Goal: Register for event/course

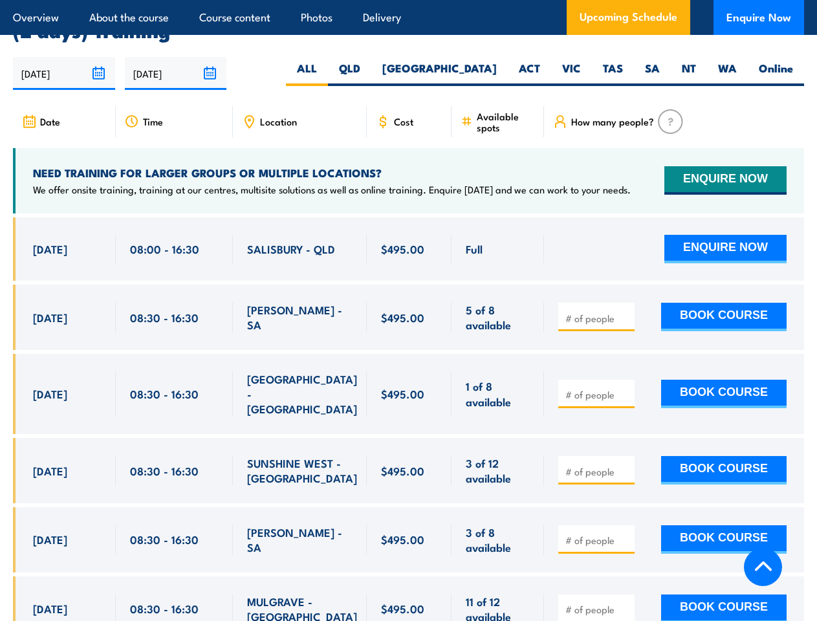
click at [408, 0] on article "Overview About the course Course content Photos Delivery Upcoming Schedule Enqu…" at bounding box center [409, 17] width 792 height 35
click at [64, 69] on input "[DATE]" at bounding box center [64, 73] width 102 height 33
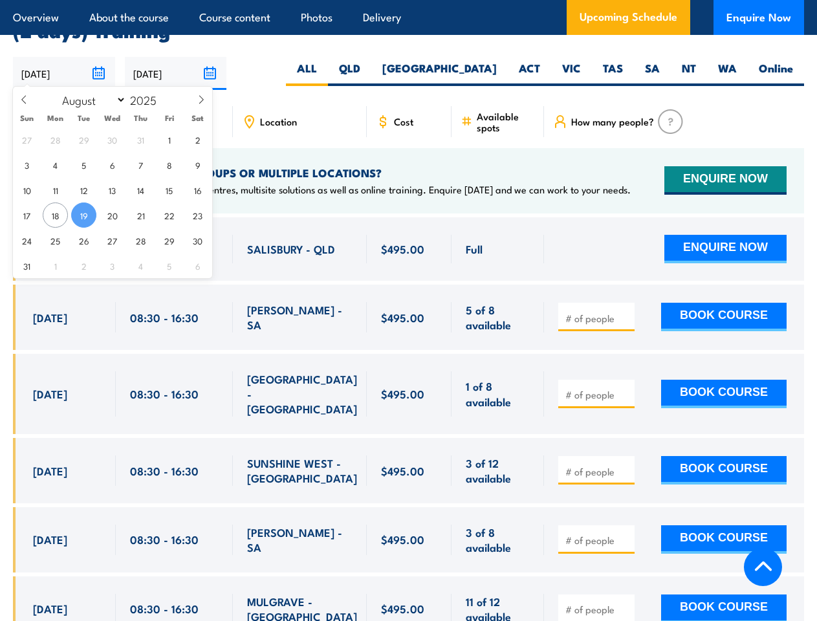
click at [176, 69] on input "[DATE]" at bounding box center [176, 73] width 102 height 33
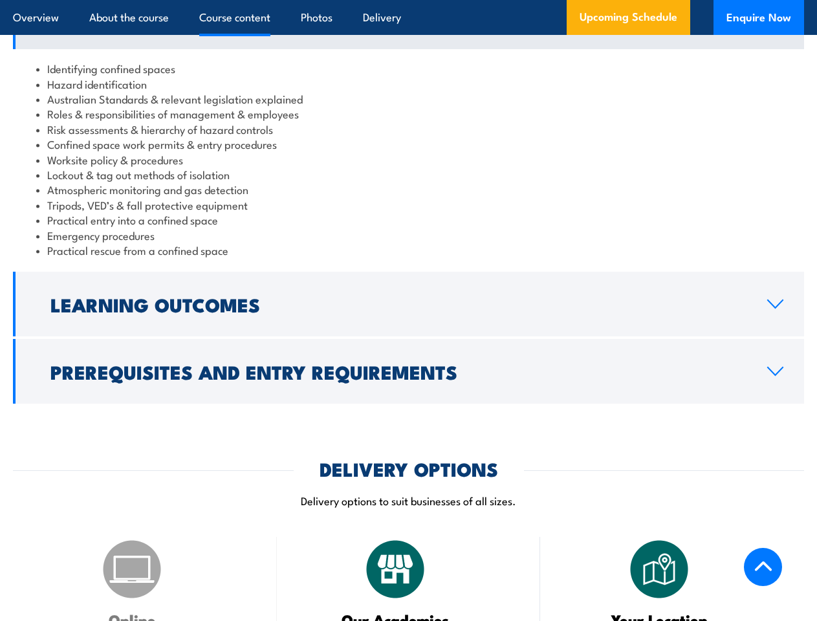
scroll to position [1411, 0]
click at [408, 0] on article "Overview About the course Course content Photos Delivery Upcoming Schedule Enqu…" at bounding box center [409, 17] width 792 height 35
click at [408, 313] on h2 "Learning Outcomes" at bounding box center [398, 304] width 696 height 17
